Goal: Information Seeking & Learning: Compare options

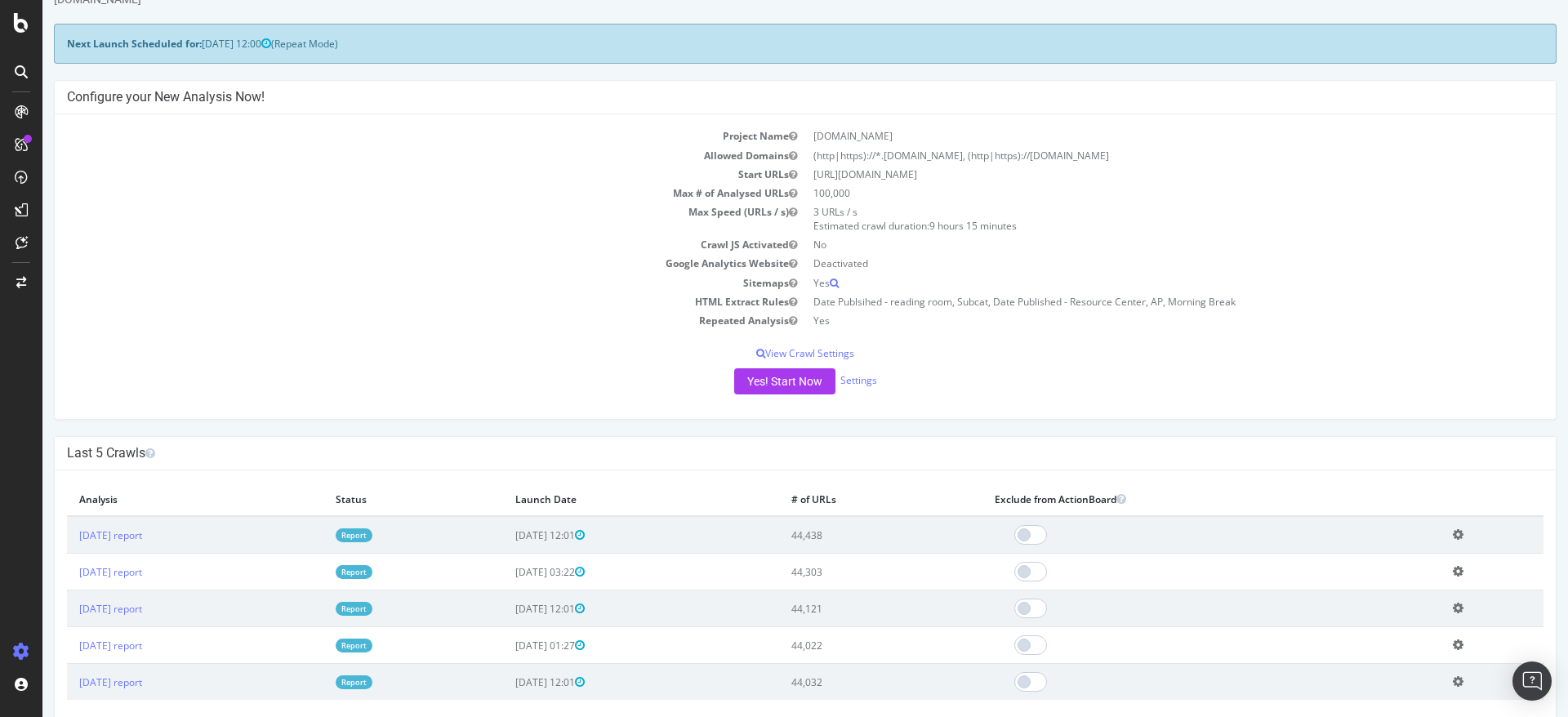
scroll to position [62, 0]
click at [1061, 482] on th "Exclude from ActionBoard" at bounding box center [1212, 497] width 458 height 34
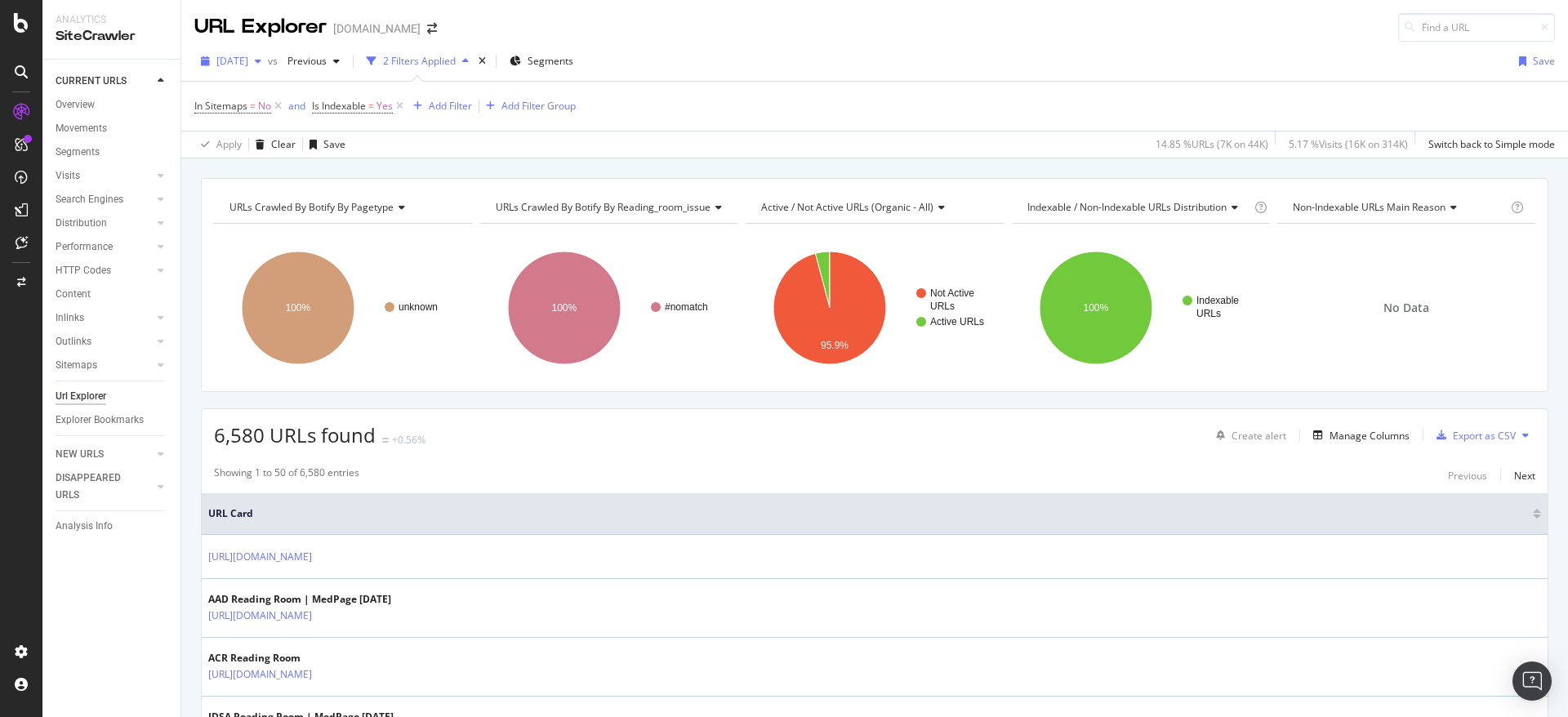
click at [248, 58] on span "2025 Sep. 3rd" at bounding box center [232, 60] width 32 height 13
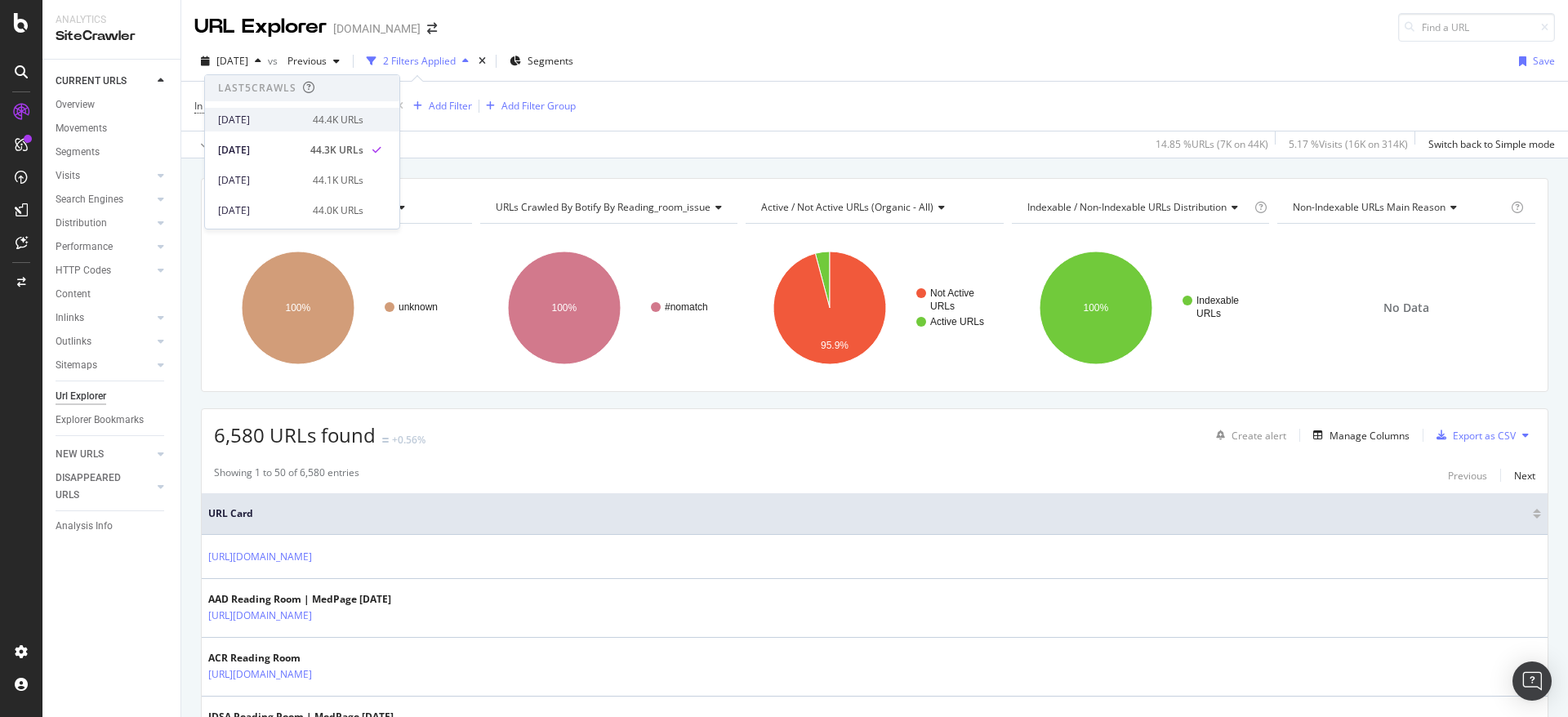
click at [277, 119] on div "2025 Sep. 7th" at bounding box center [260, 120] width 85 height 14
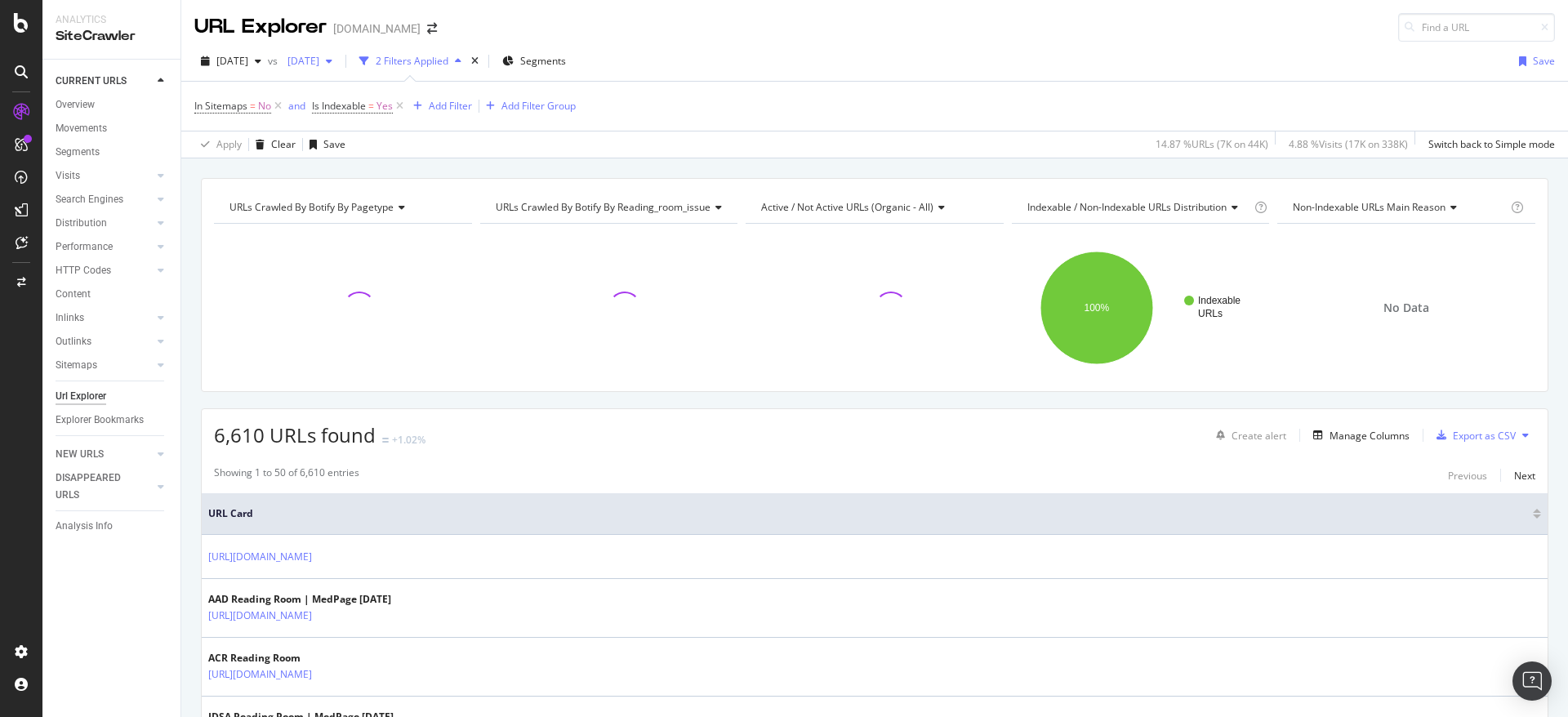
click at [319, 58] on span "[DATE]" at bounding box center [300, 60] width 38 height 13
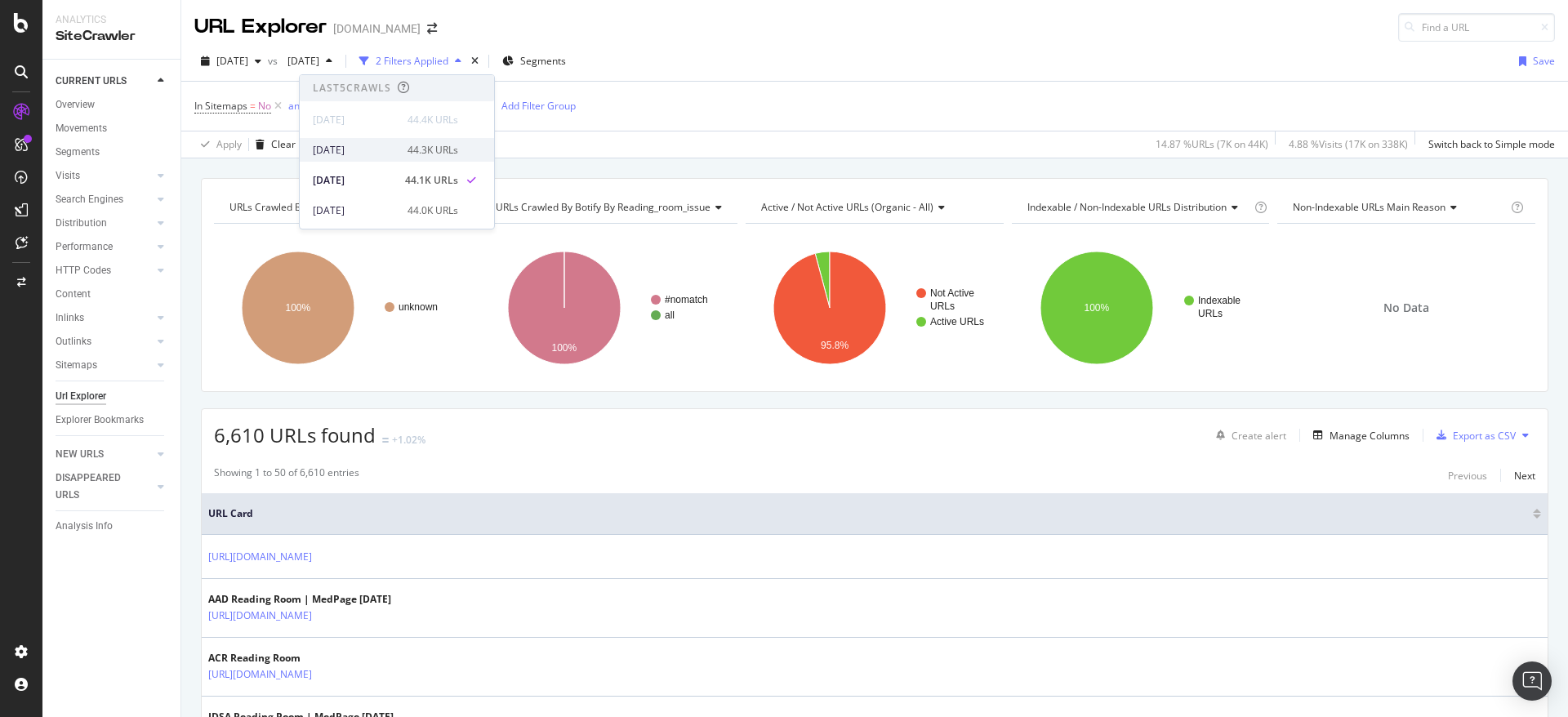
click at [377, 145] on div "[DATE]" at bounding box center [355, 150] width 85 height 14
click at [252, 437] on span "6,610 URLs found" at bounding box center [294, 434] width 162 height 27
copy span "6,610"
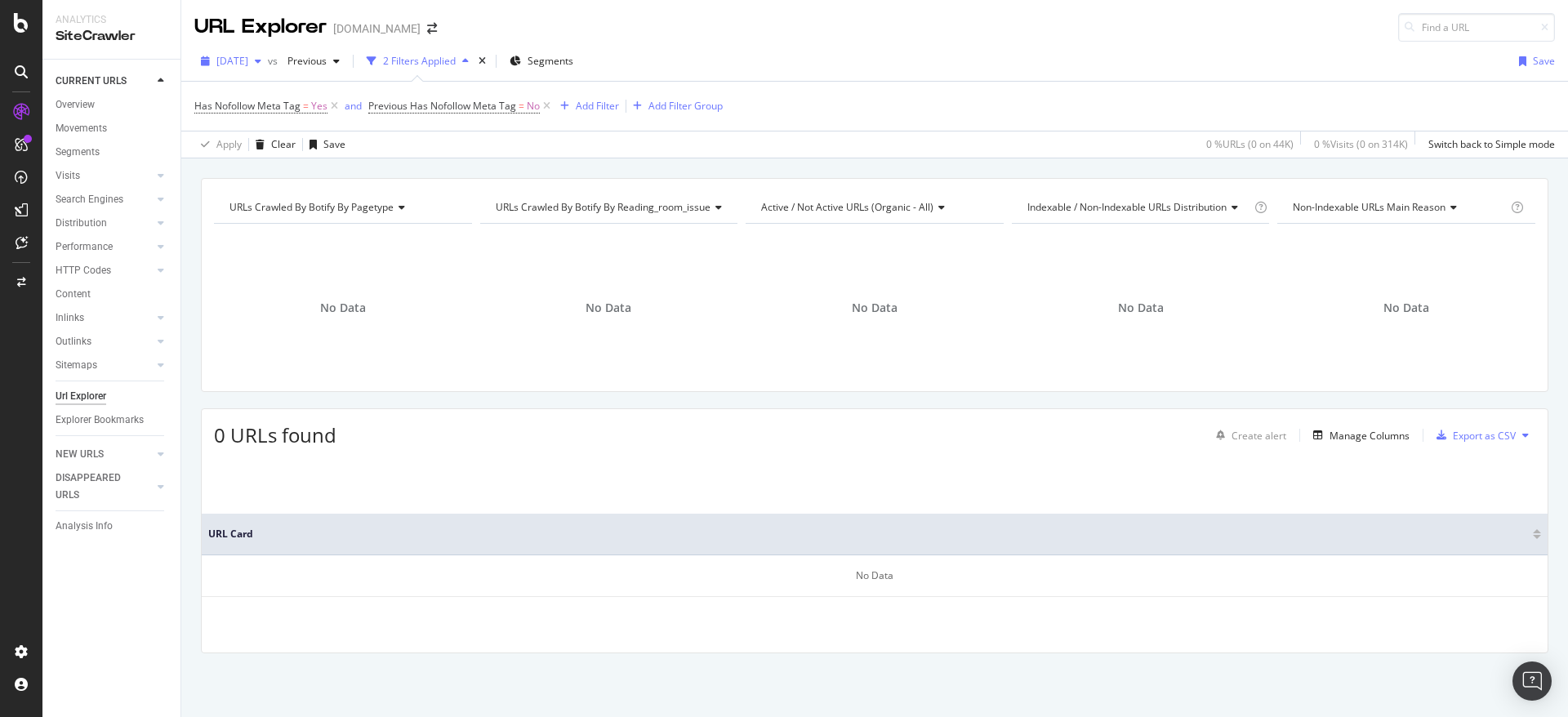
click at [248, 59] on span "[DATE]" at bounding box center [232, 60] width 32 height 13
click at [269, 127] on div "[DATE]" at bounding box center [260, 120] width 85 height 14
click at [319, 62] on span "2025 Aug. 24th" at bounding box center [300, 60] width 38 height 13
click at [361, 146] on div "2025 Sep. 3rd" at bounding box center [355, 150] width 85 height 14
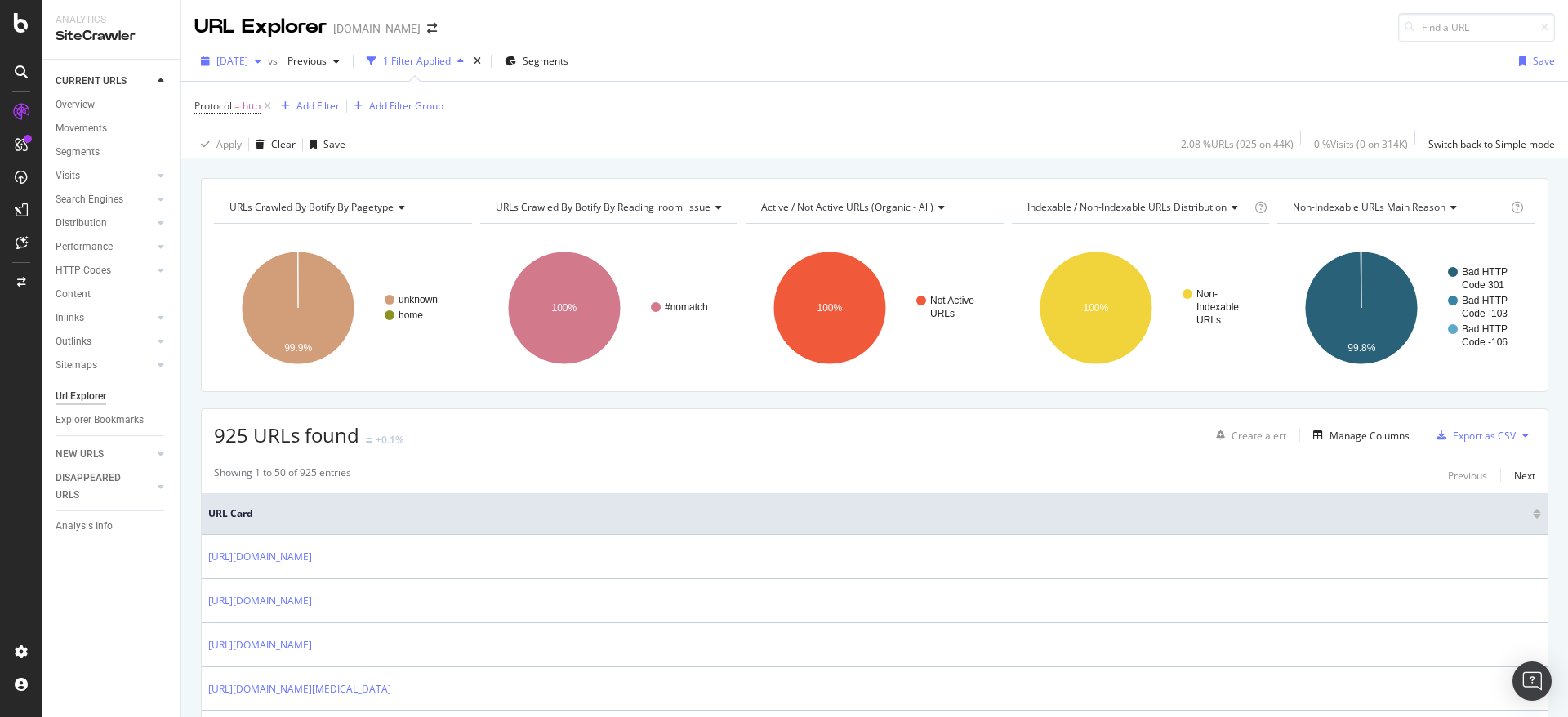
click at [248, 61] on span "[DATE]" at bounding box center [232, 60] width 32 height 13
click at [268, 125] on div "2025 Sep. 7th" at bounding box center [260, 120] width 85 height 14
click at [319, 62] on span "2025 Aug. 24th" at bounding box center [300, 60] width 38 height 13
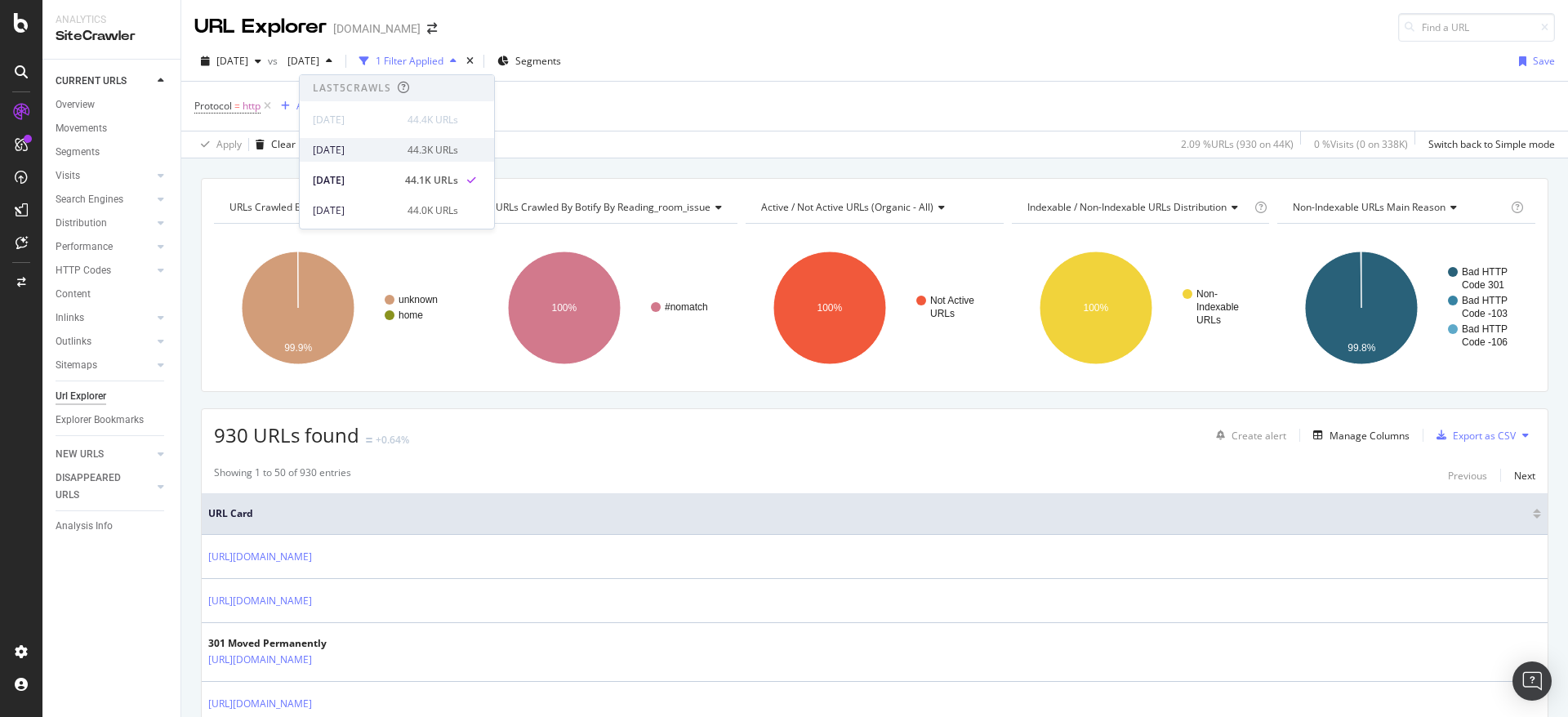
click at [383, 150] on div "[DATE]" at bounding box center [355, 150] width 85 height 14
click at [227, 437] on span "930 URLs found" at bounding box center [287, 434] width 146 height 27
copy span "930"
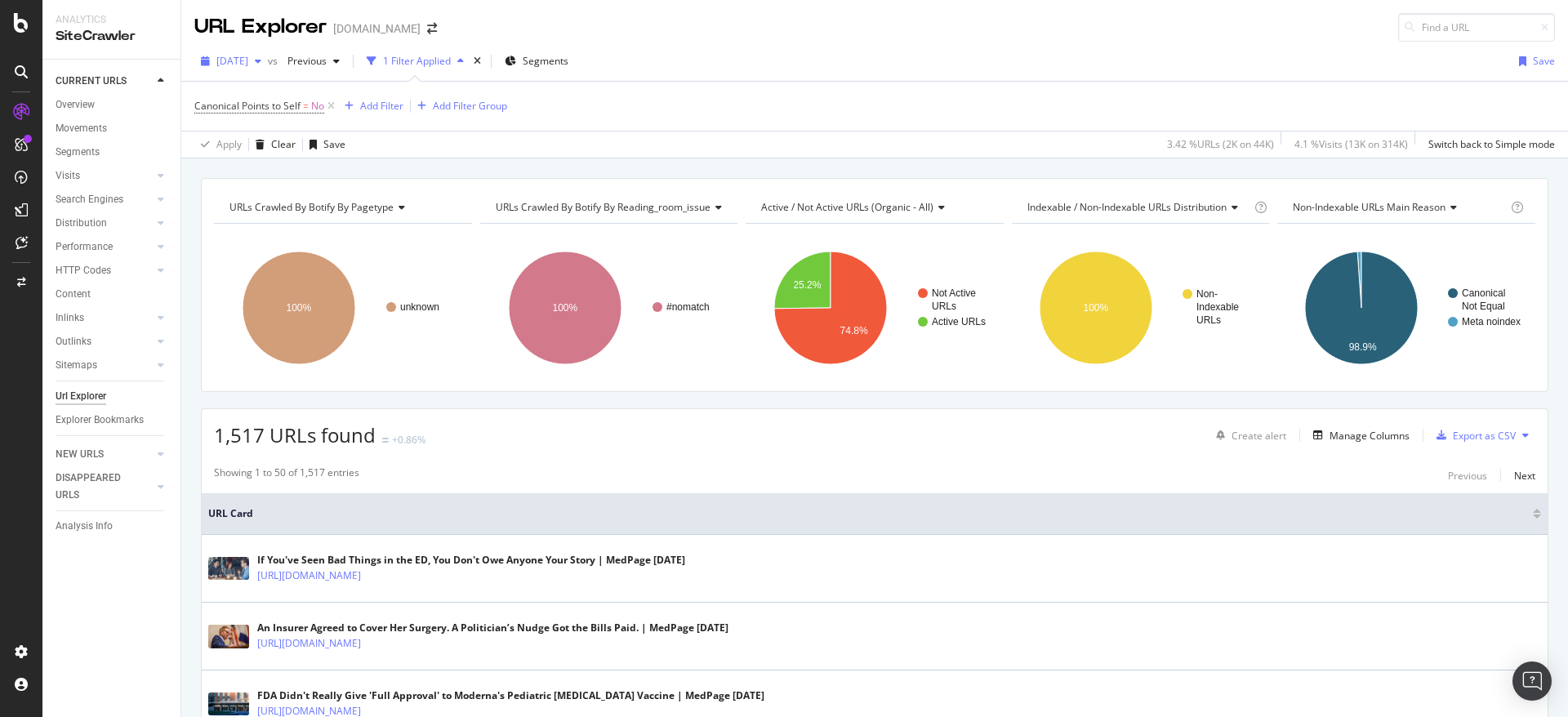
click at [248, 54] on span "[DATE]" at bounding box center [232, 60] width 32 height 13
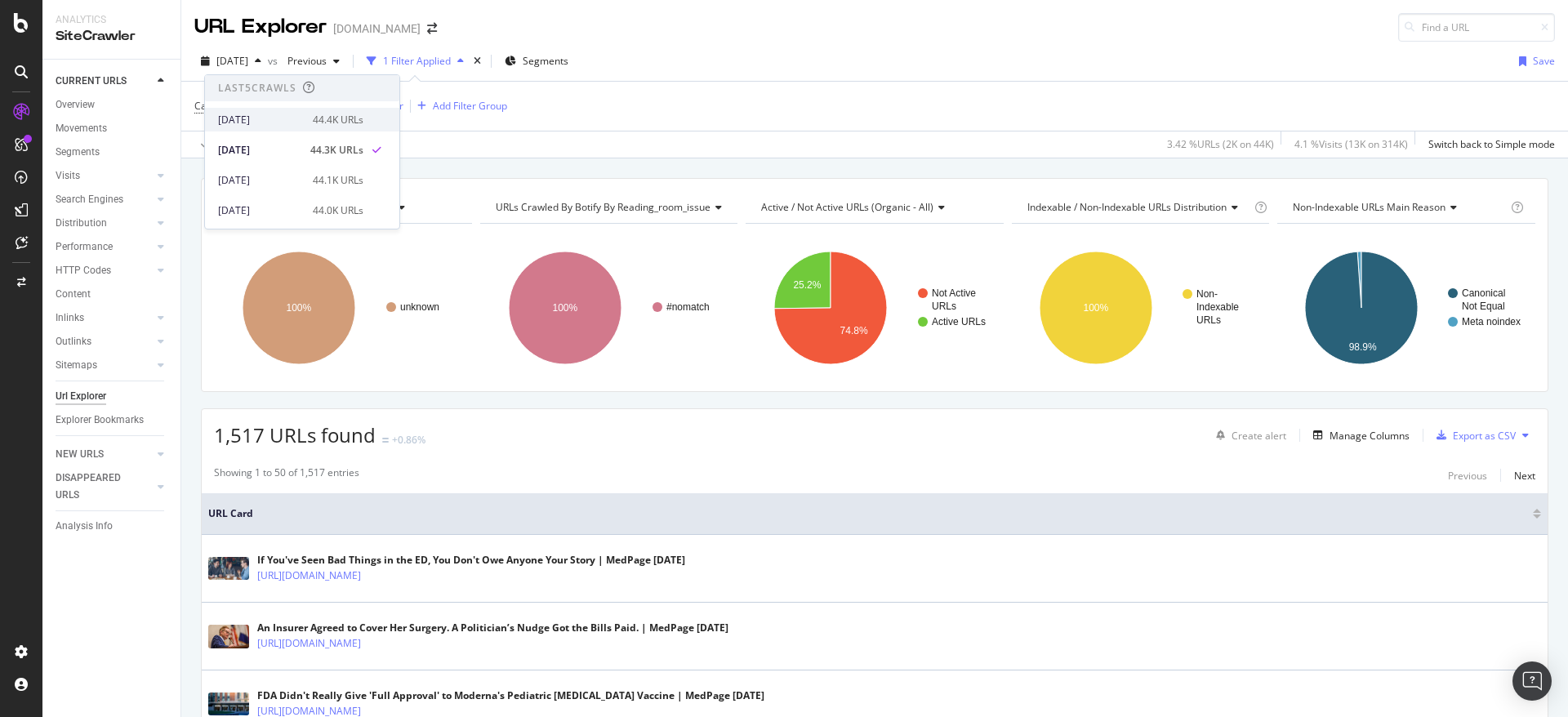
click at [263, 119] on div "[DATE]" at bounding box center [260, 120] width 85 height 14
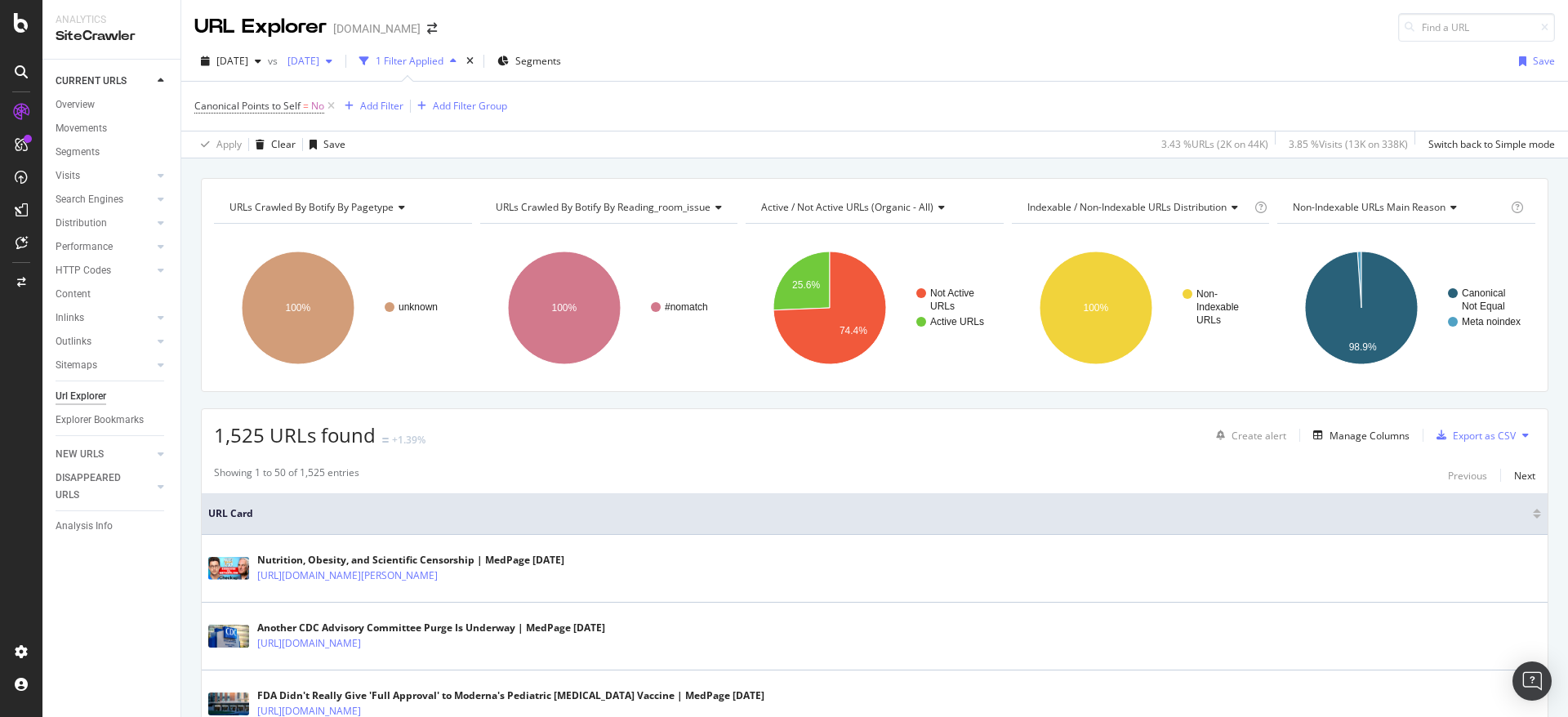
click at [319, 57] on span "[DATE]" at bounding box center [300, 60] width 38 height 13
click at [372, 151] on div "[DATE]" at bounding box center [355, 150] width 85 height 14
click at [243, 434] on span "1,525 URLs found" at bounding box center [294, 434] width 162 height 27
copy span "1,525"
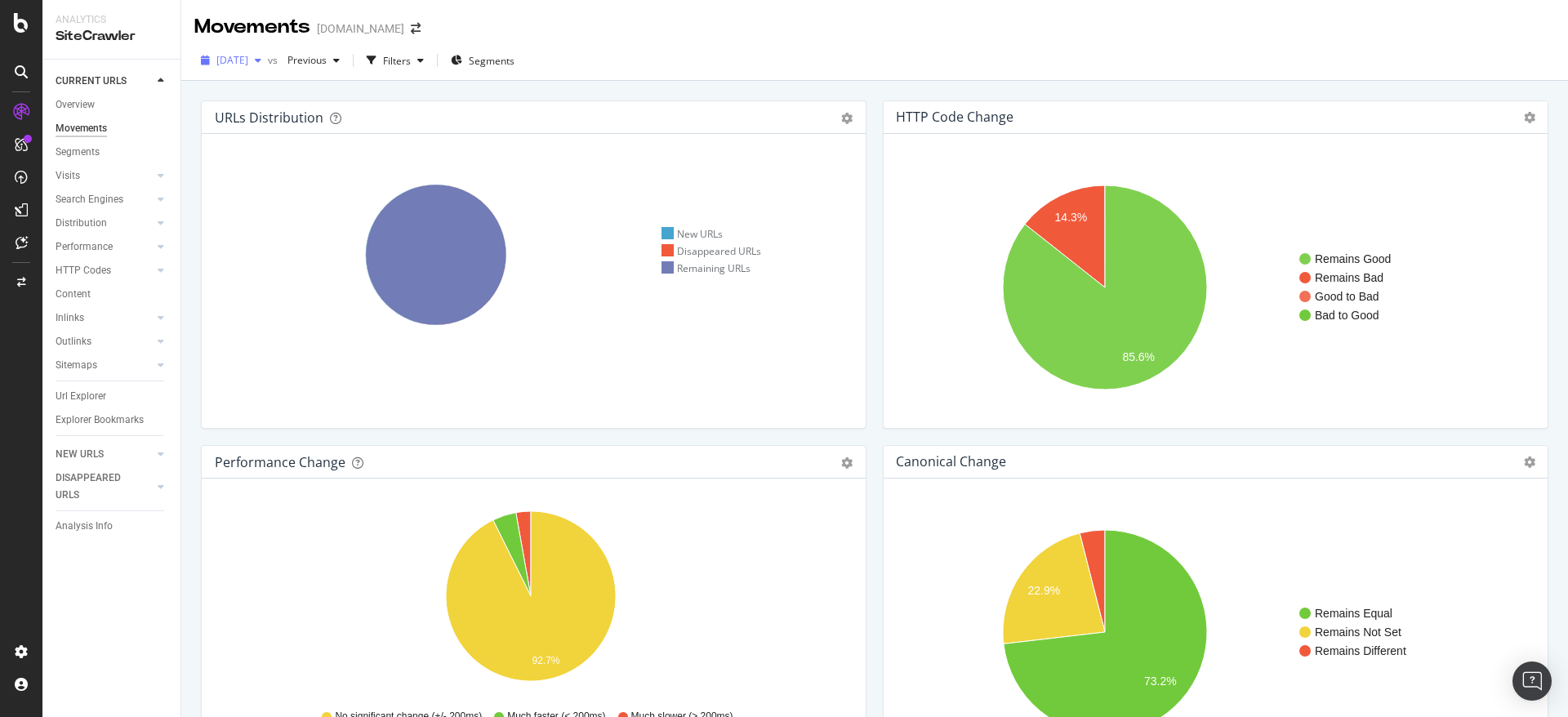
click at [248, 54] on span "[DATE]" at bounding box center [232, 59] width 32 height 13
click at [284, 117] on div "[DATE]" at bounding box center [260, 119] width 85 height 14
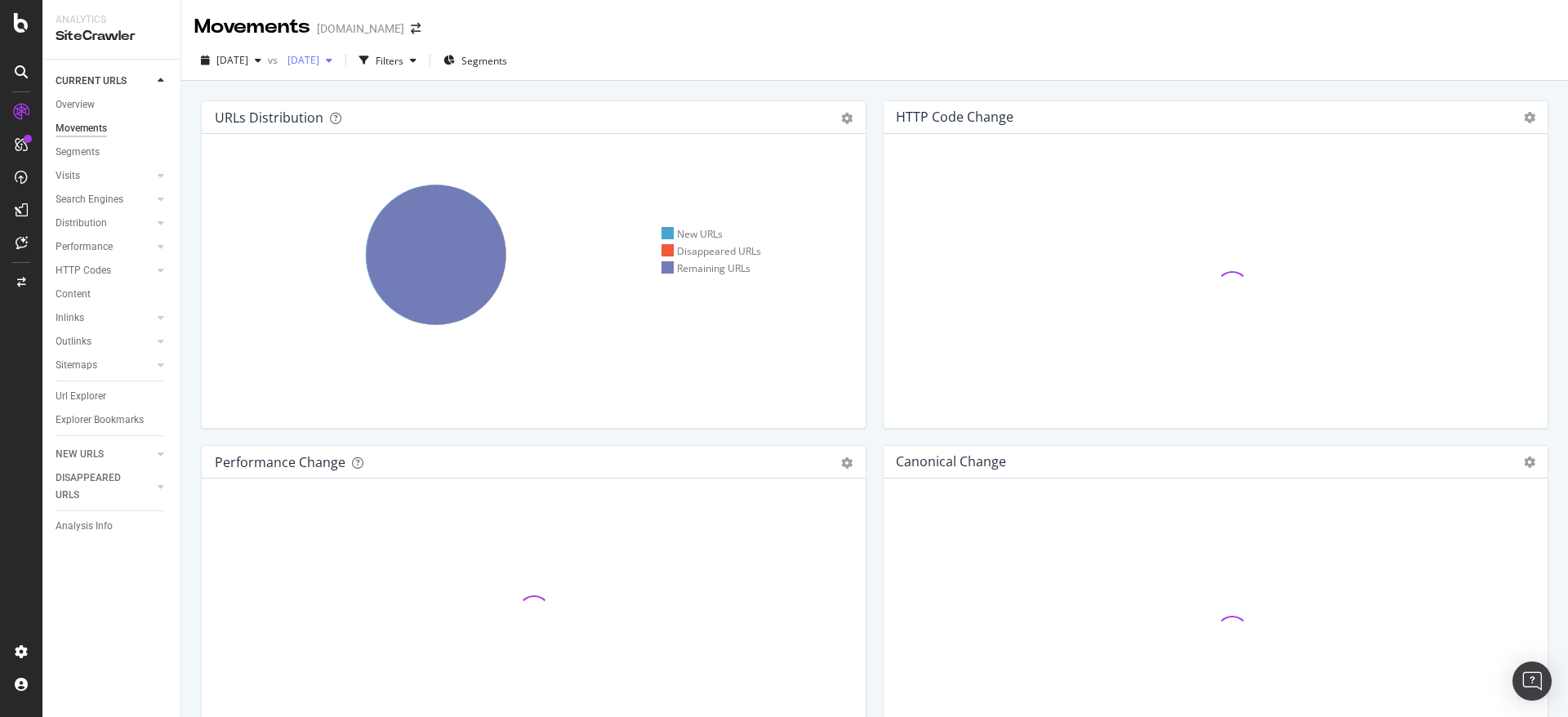
click at [319, 62] on span "[DATE]" at bounding box center [300, 59] width 38 height 13
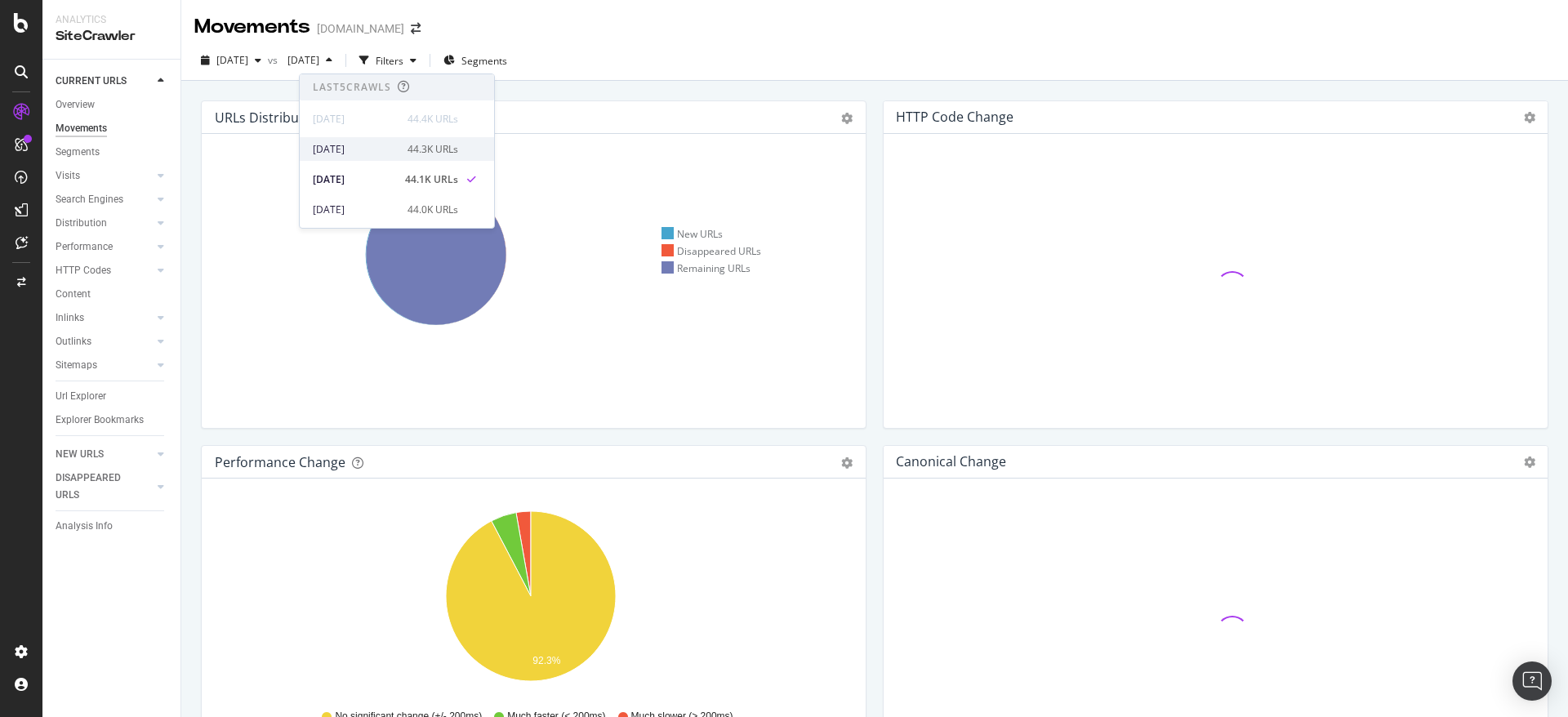
click at [379, 150] on div "[DATE]" at bounding box center [355, 149] width 85 height 14
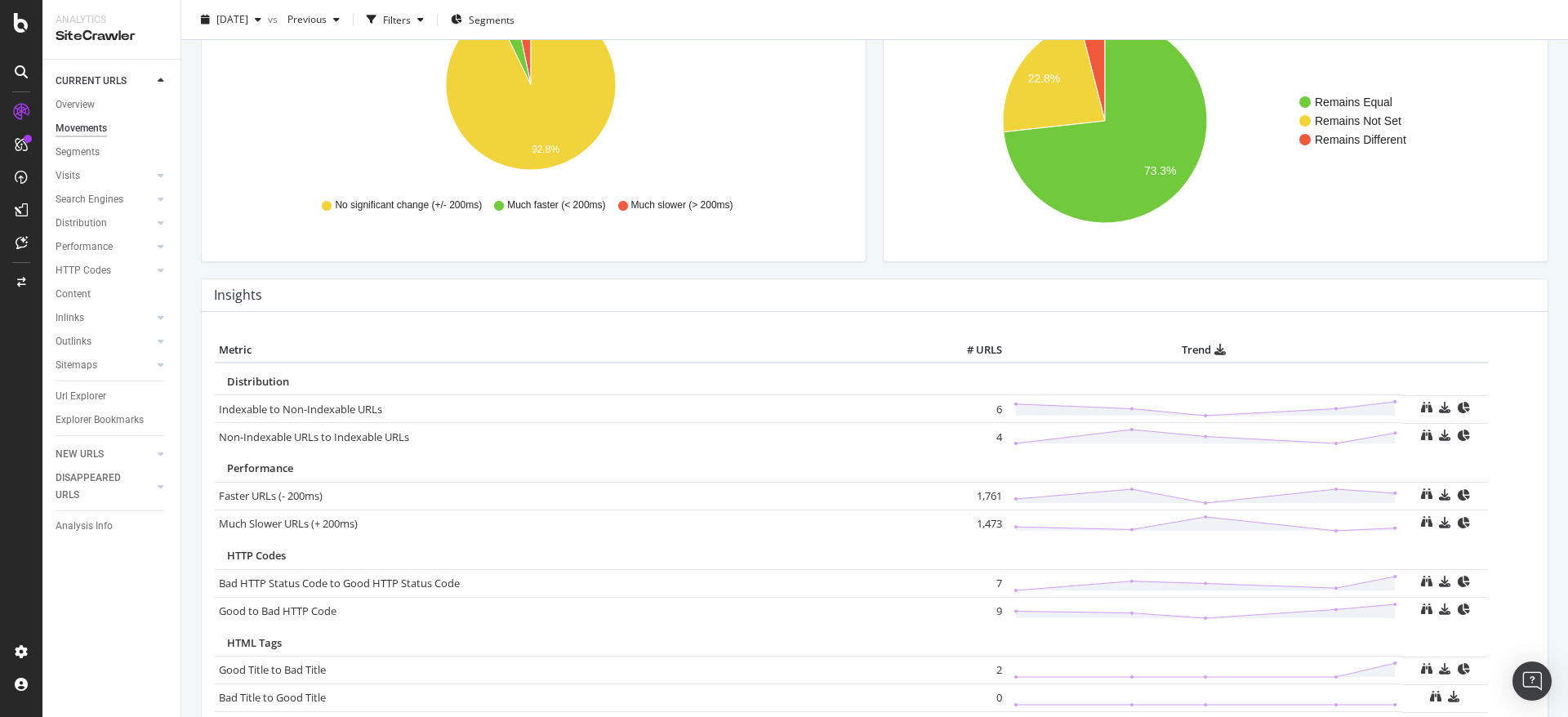
scroll to position [512, 0]
click at [978, 498] on td "1,761" at bounding box center [973, 495] width 65 height 28
copy td "1,761"
click at [979, 518] on td "1,473" at bounding box center [973, 522] width 65 height 28
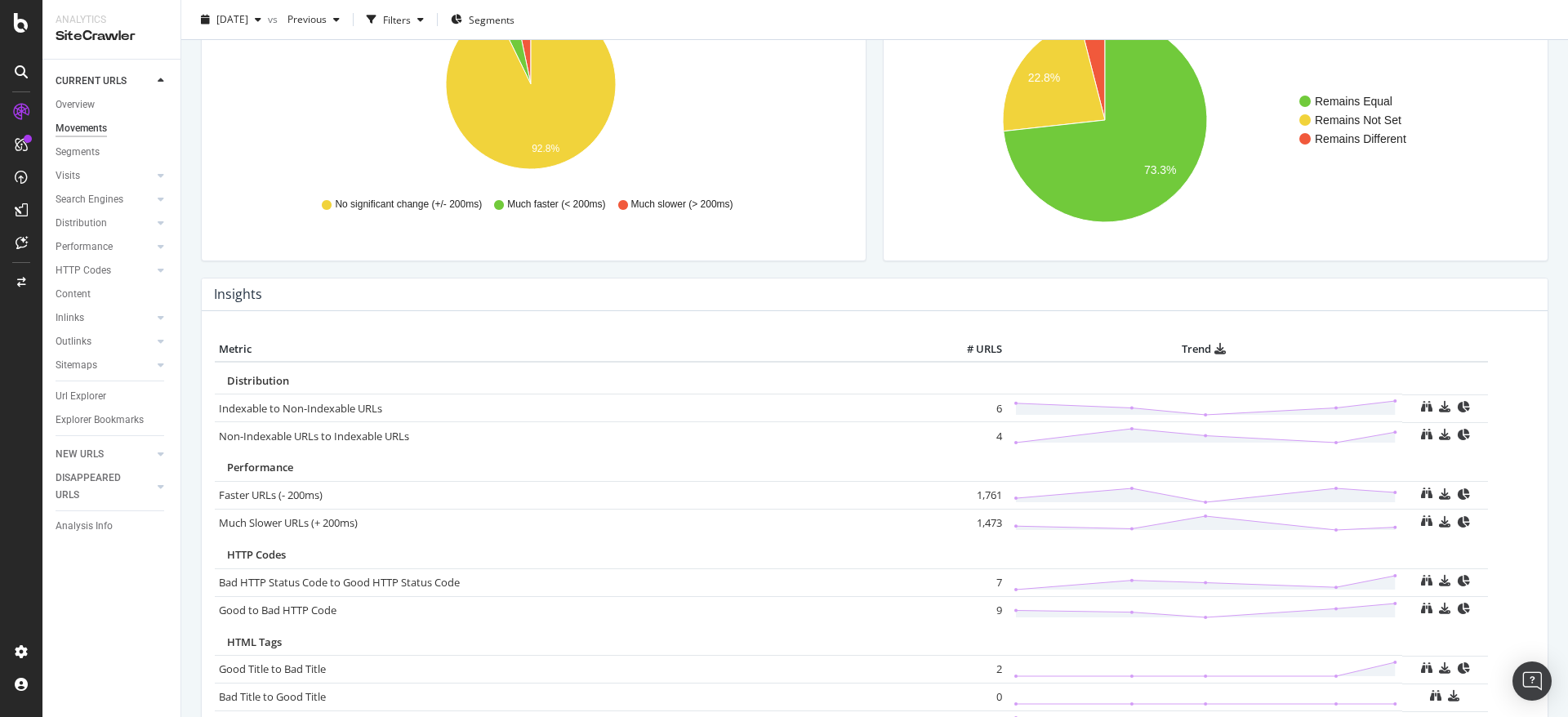
copy td "1,473"
click at [979, 518] on td "1,473" at bounding box center [973, 522] width 65 height 28
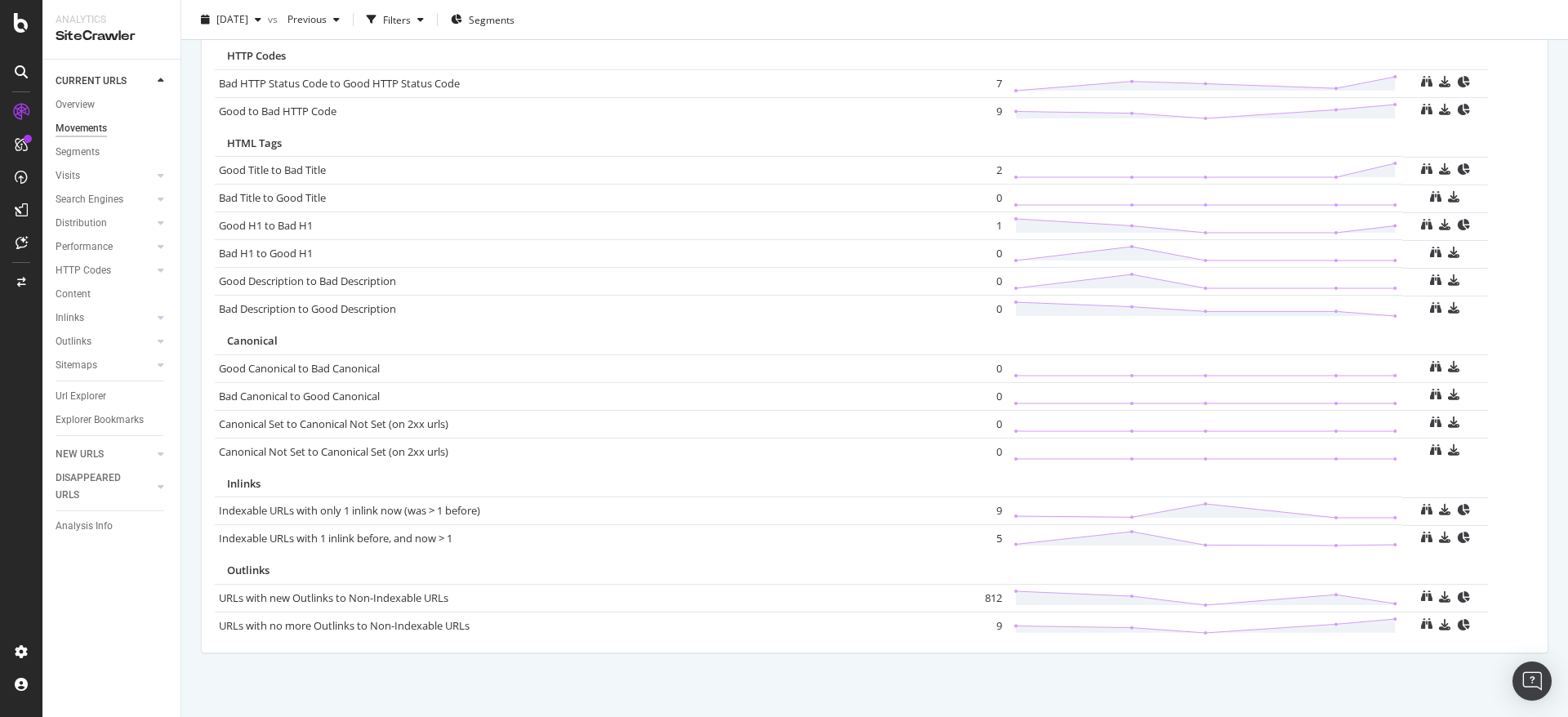
scroll to position [1021, 0]
